Goal: Information Seeking & Learning: Check status

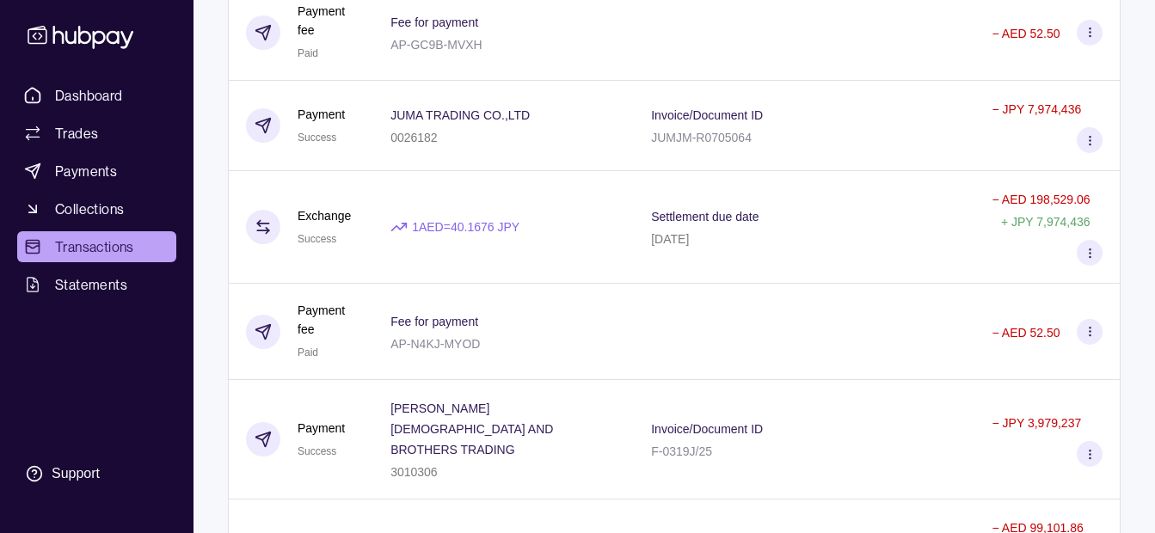
scroll to position [9187, 0]
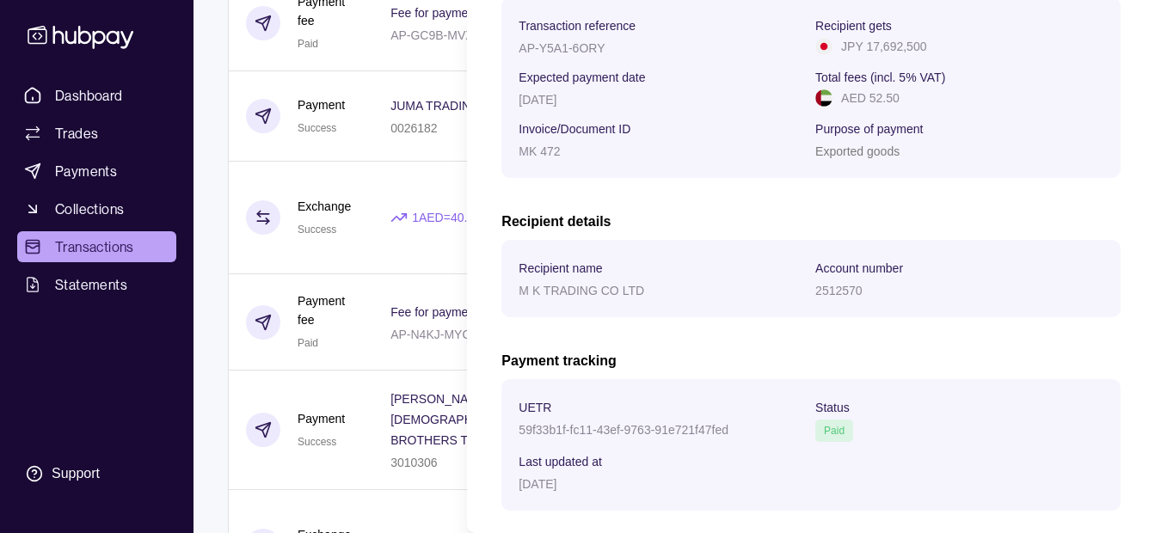
scroll to position [365, 0]
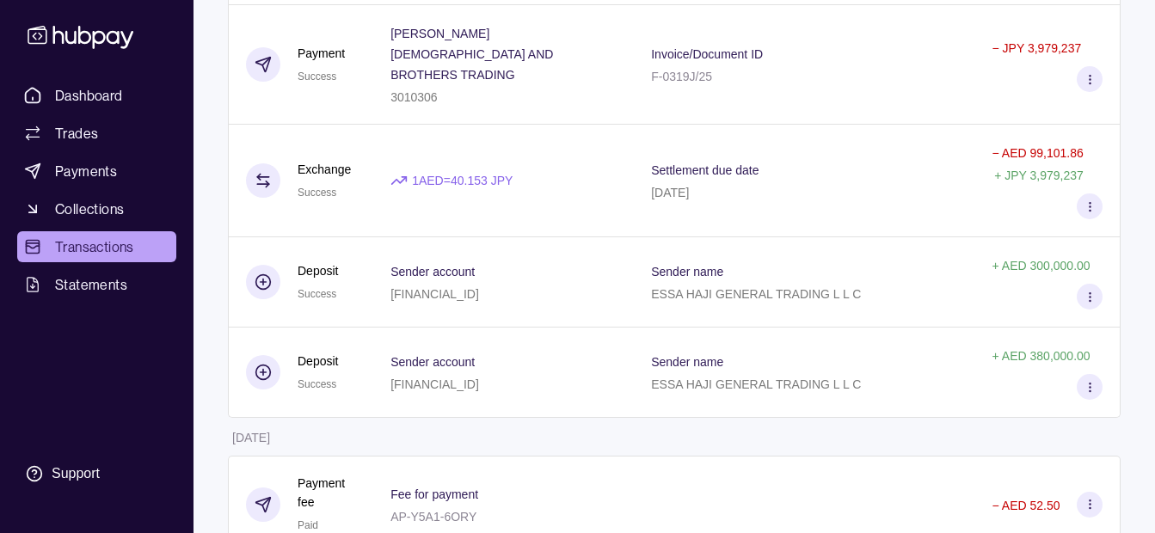
scroll to position [9445, 0]
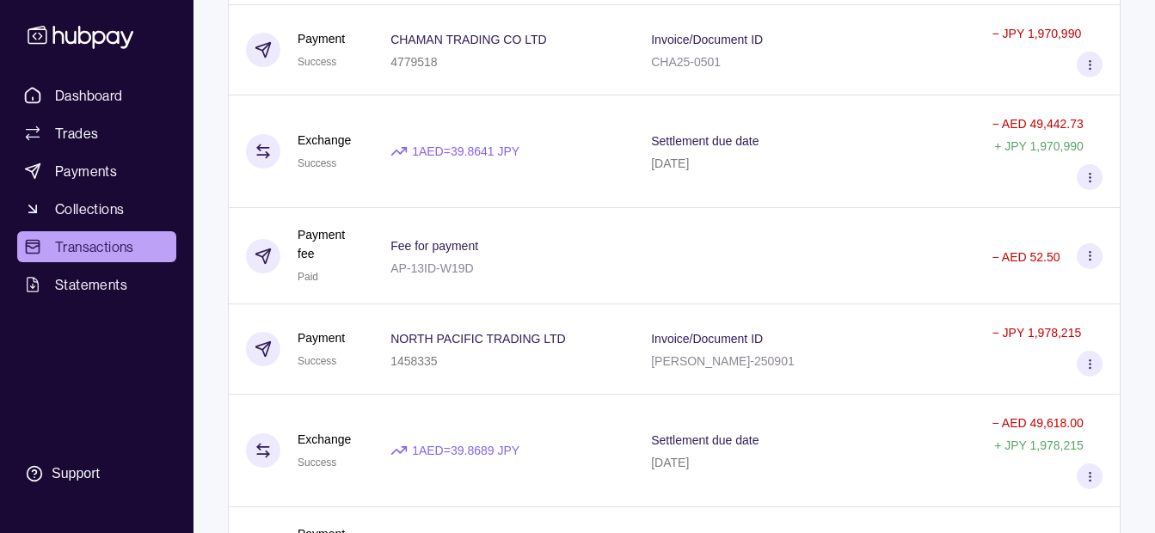
scroll to position [0, 0]
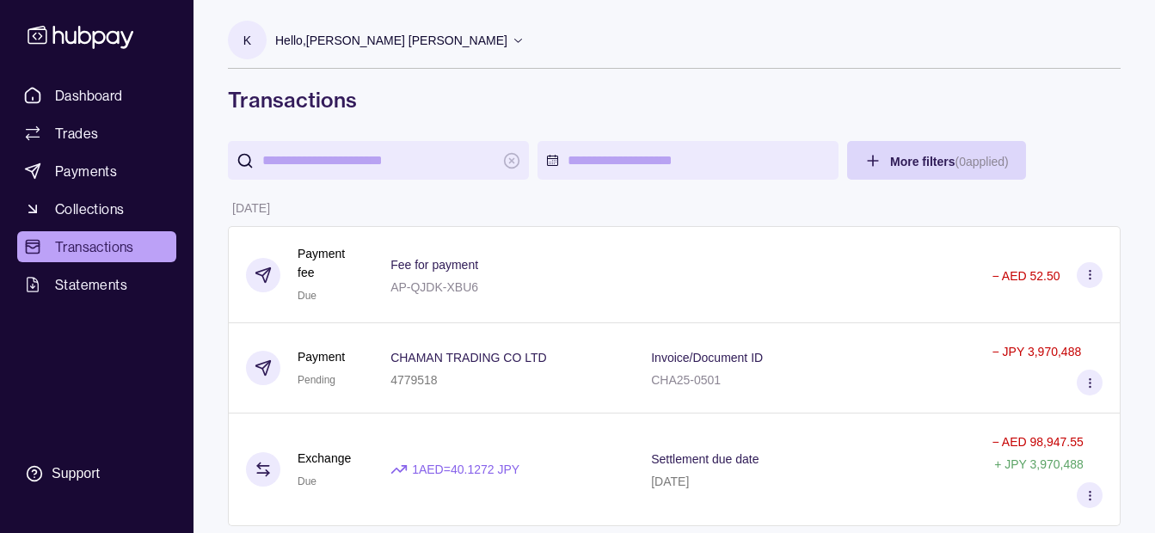
click at [417, 44] on p "Hello, [PERSON_NAME] [PERSON_NAME]" at bounding box center [391, 40] width 232 height 19
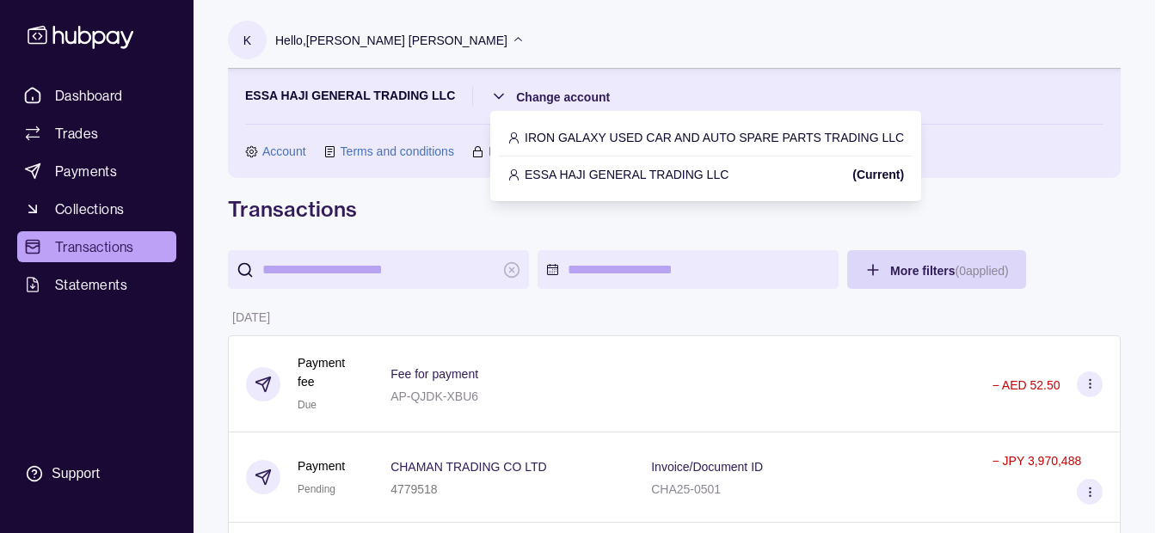
click at [637, 139] on p "IRON GALAXY USED CAR AND AUTO SPARE PARTS TRADING LLC" at bounding box center [714, 137] width 379 height 19
